Goal: Find specific page/section: Find specific page/section

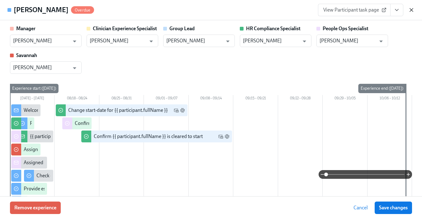
click at [411, 8] on icon "button" at bounding box center [412, 10] width 6 height 6
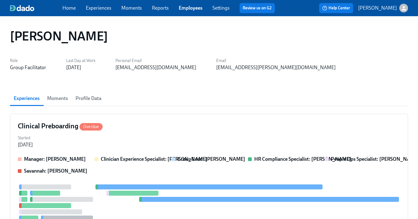
click at [184, 9] on link "Employees" at bounding box center [191, 8] width 24 height 6
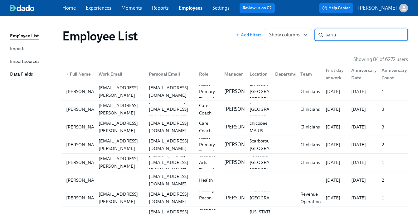
type input "saria"
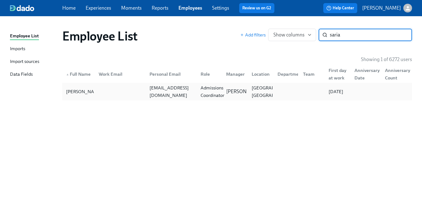
click at [196, 87] on div "Admissions Coordinator" at bounding box center [209, 91] width 26 height 12
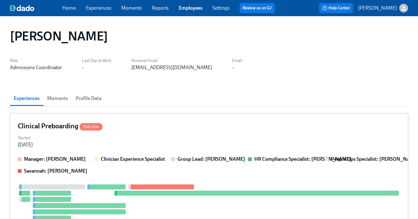
click at [186, 146] on div "Started Jul 30, 2025" at bounding box center [209, 140] width 382 height 15
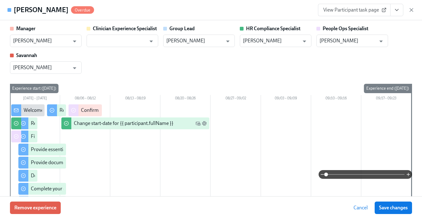
click at [396, 12] on icon "View task page" at bounding box center [397, 10] width 6 height 6
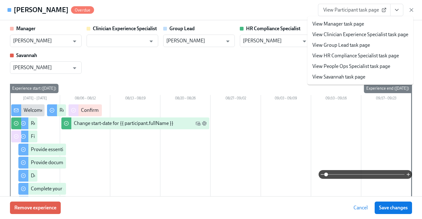
click at [364, 65] on link "View People Ops Specialist task page" at bounding box center [352, 66] width 78 height 7
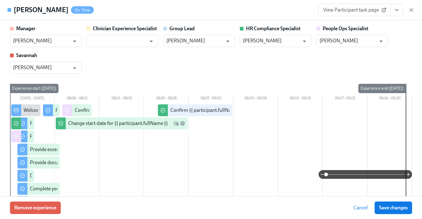
click at [396, 211] on button "Save changes" at bounding box center [393, 208] width 37 height 12
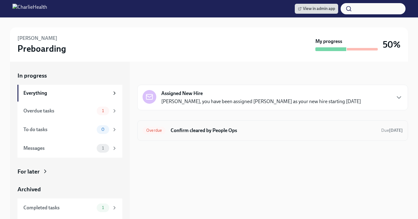
click at [262, 136] on div "Overdue Confirm cleared by People Ops Due [DATE]" at bounding box center [272, 130] width 271 height 21
click at [214, 129] on h6 "Confirm cleared by People Ops" at bounding box center [273, 130] width 205 height 7
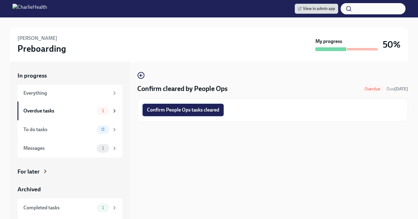
click at [209, 106] on button "Confirm People Ops tasks cleared" at bounding box center [182, 110] width 81 height 12
